Goal: Information Seeking & Learning: Learn about a topic

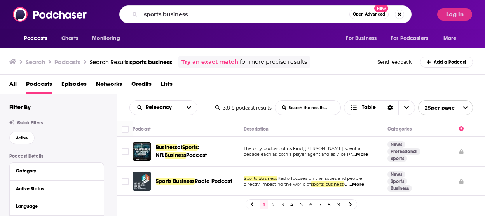
click at [164, 15] on input "sports business" at bounding box center [245, 14] width 209 height 12
type input "sports financial literacy"
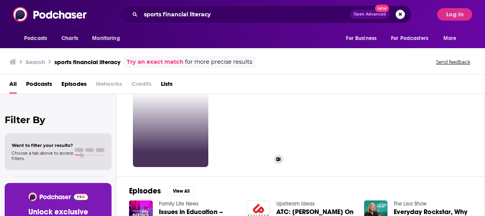
scroll to position [26, 0]
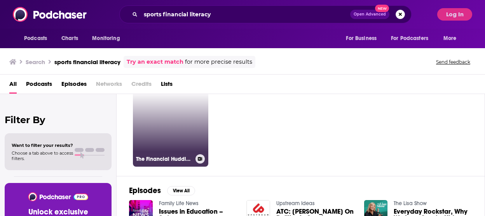
click at [168, 132] on link "The Financial Huddle | Real Money Conversations for Financial Literacy" at bounding box center [170, 128] width 75 height 75
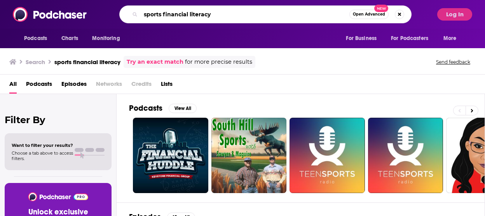
click at [226, 13] on input "sports financial literacy" at bounding box center [245, 14] width 209 height 12
click at [170, 63] on link "Try an exact match" at bounding box center [155, 62] width 57 height 9
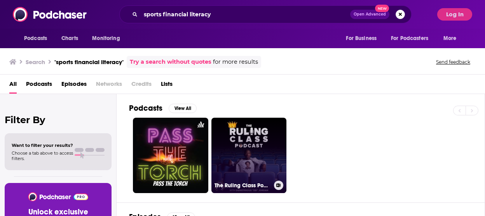
click at [240, 157] on link "The Ruling Class Podcast" at bounding box center [249, 155] width 75 height 75
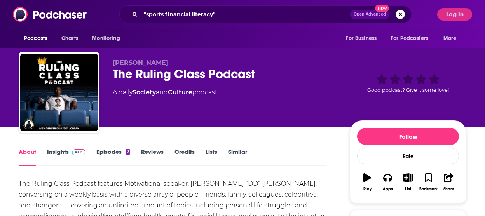
click at [107, 154] on link "Episodes 2" at bounding box center [113, 157] width 34 height 18
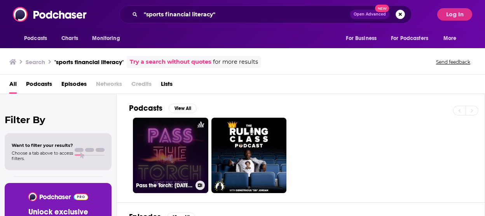
click at [172, 158] on link "Pass the Torch: [DATE] Night Stock talk and Teen Course" at bounding box center [170, 155] width 75 height 75
